Goal: Transaction & Acquisition: Purchase product/service

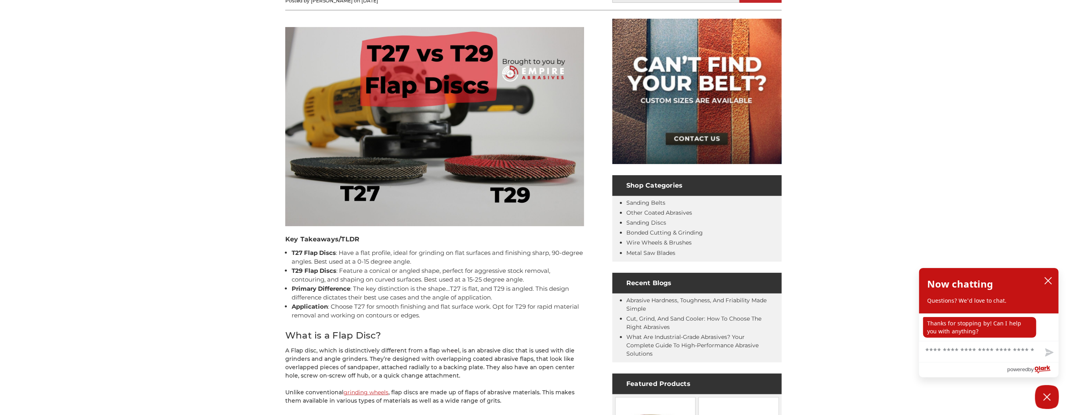
scroll to position [186, 0]
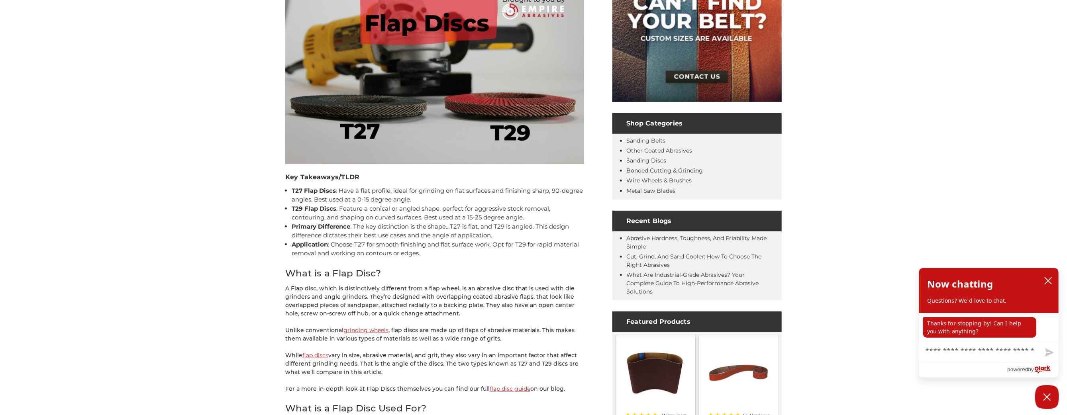
click at [663, 173] on link "Bonded Cutting & Grinding" at bounding box center [664, 170] width 77 height 7
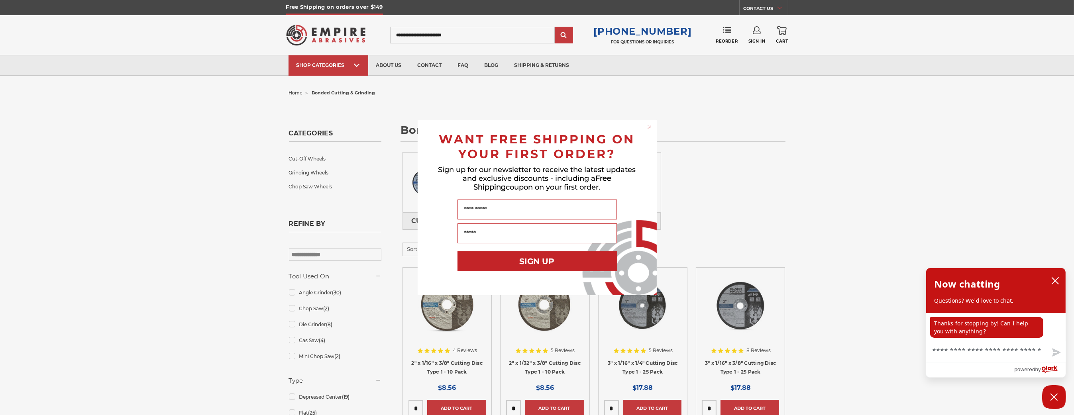
click at [228, 362] on div "Close dialog WANT FREE SHIPPING ON YOUR FIRST ORDER? Sign up for our newsletter…" at bounding box center [537, 207] width 1074 height 415
click at [328, 397] on div "Close dialog WANT FREE SHIPPING ON YOUR FIRST ORDER? Sign up for our newsletter…" at bounding box center [537, 207] width 1074 height 415
click at [650, 128] on circle "Close dialog" at bounding box center [650, 128] width 8 height 8
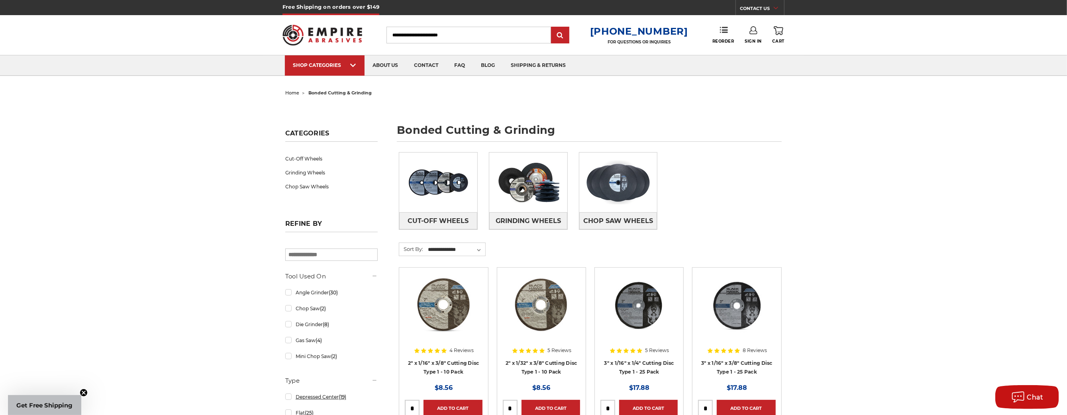
scroll to position [186, 0]
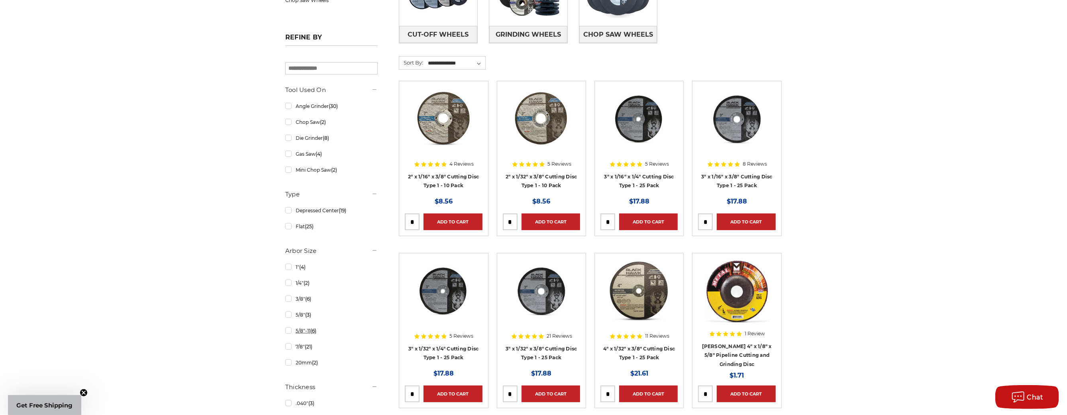
click at [299, 330] on link "5/8"-11 (6)" at bounding box center [331, 331] width 92 height 14
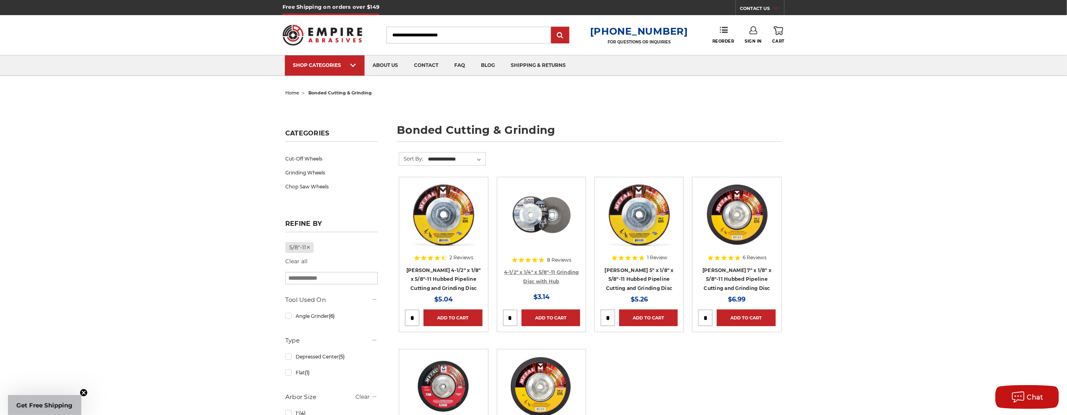
click at [539, 278] on link "4-1/2" x 1/4" x 5/8"-11 Grinding Disc with Hub" at bounding box center [541, 276] width 75 height 15
